Goal: Transaction & Acquisition: Purchase product/service

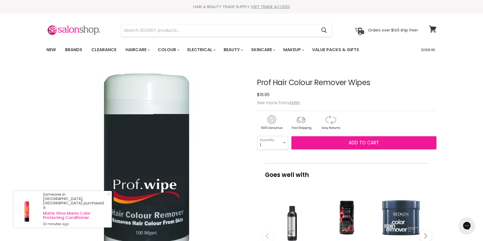
click at [367, 140] on span "Add to cart" at bounding box center [364, 142] width 30 height 6
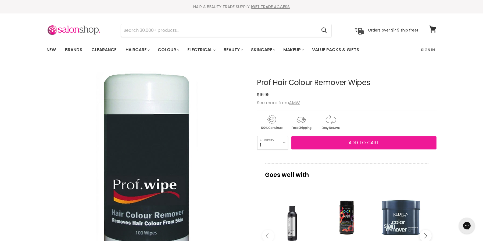
click at [354, 143] on span "Add to cart" at bounding box center [364, 142] width 30 height 6
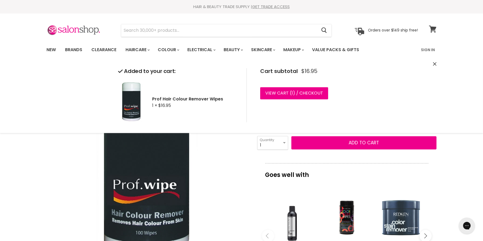
click at [433, 27] on icon at bounding box center [432, 29] width 7 height 7
